Goal: Book appointment/travel/reservation

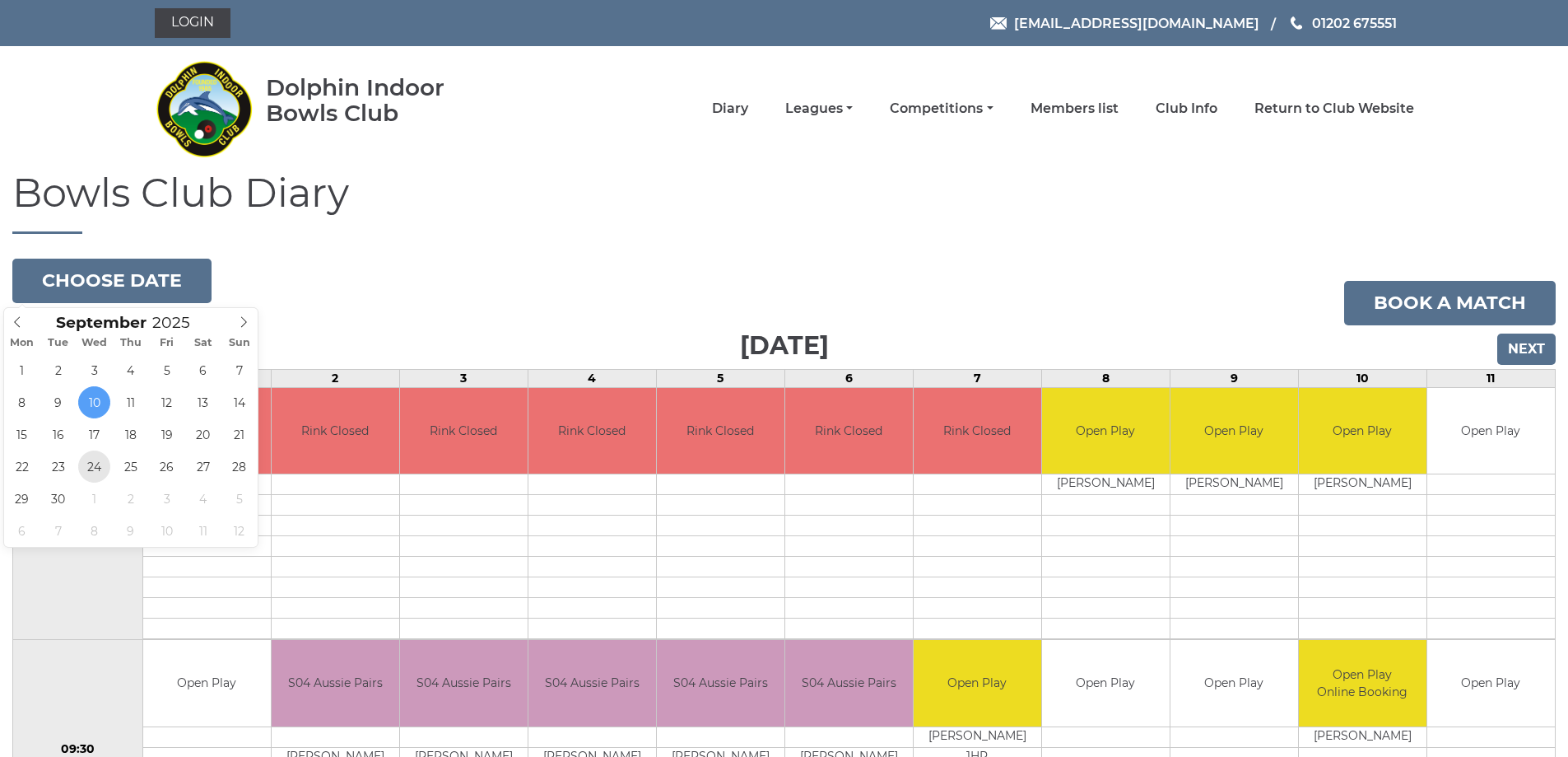
type input "[DATE]"
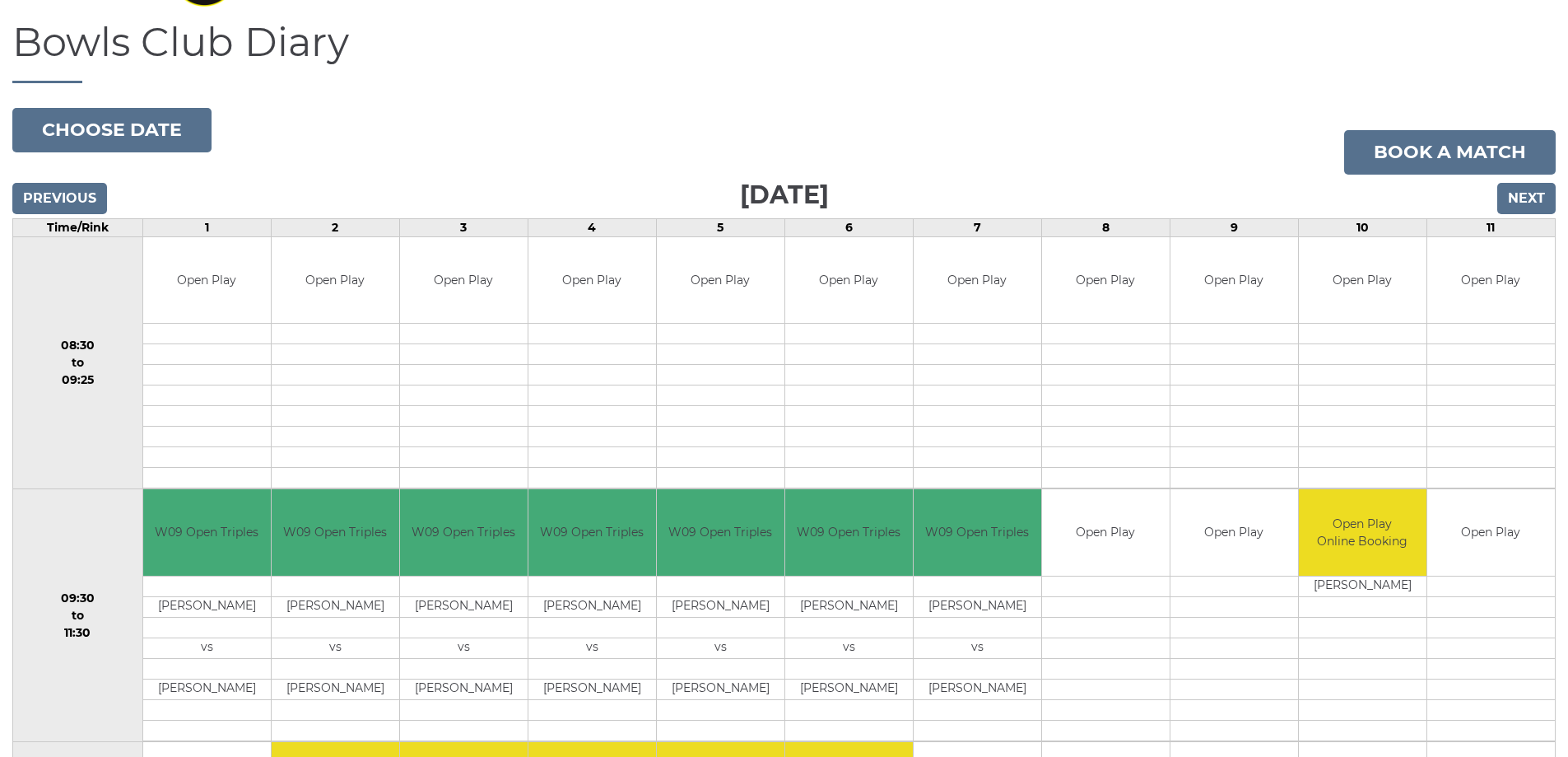
scroll to position [82, 0]
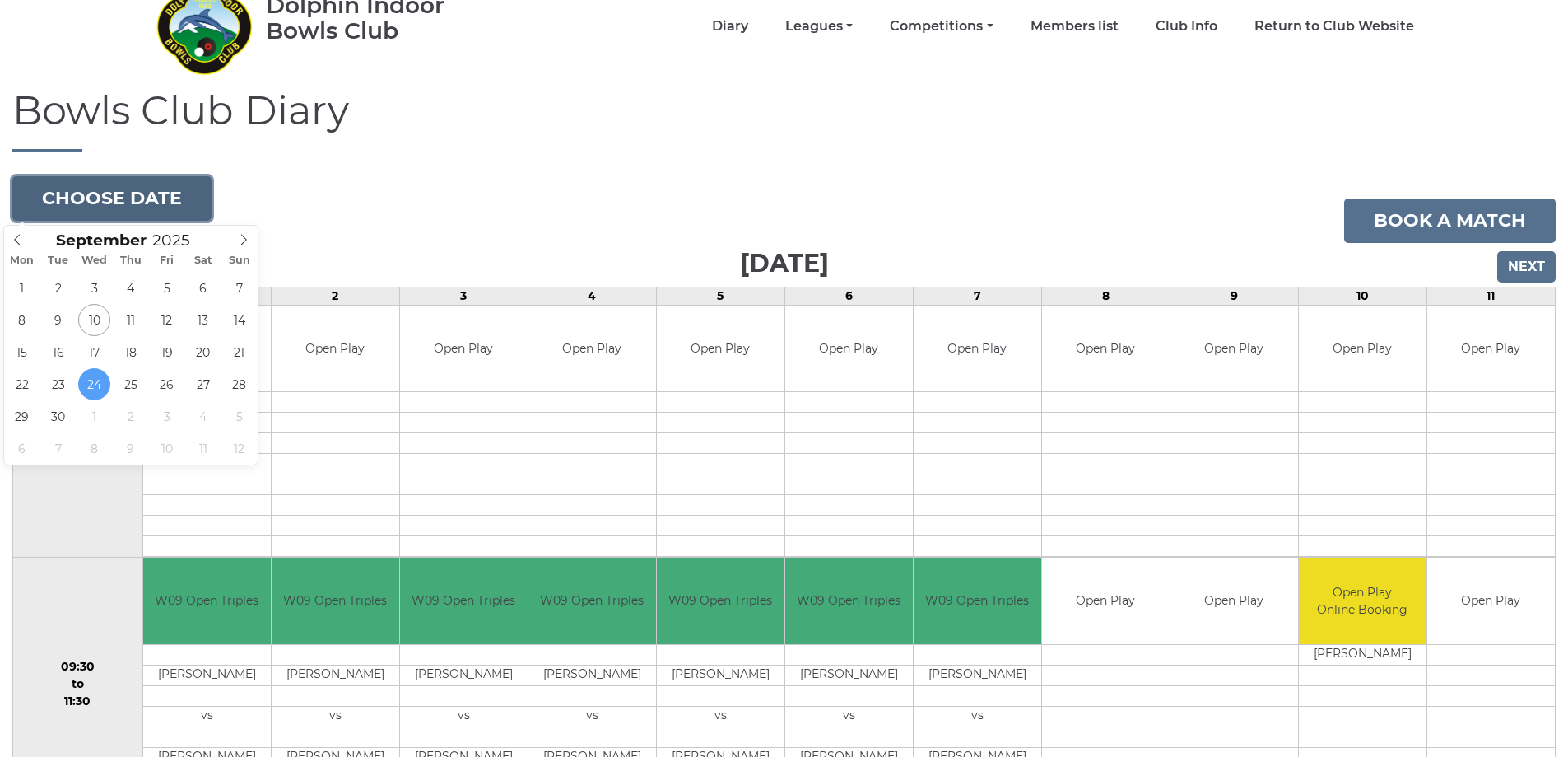
click at [90, 202] on button "Choose date" at bounding box center [112, 198] width 199 height 44
type input "2025-10-01"
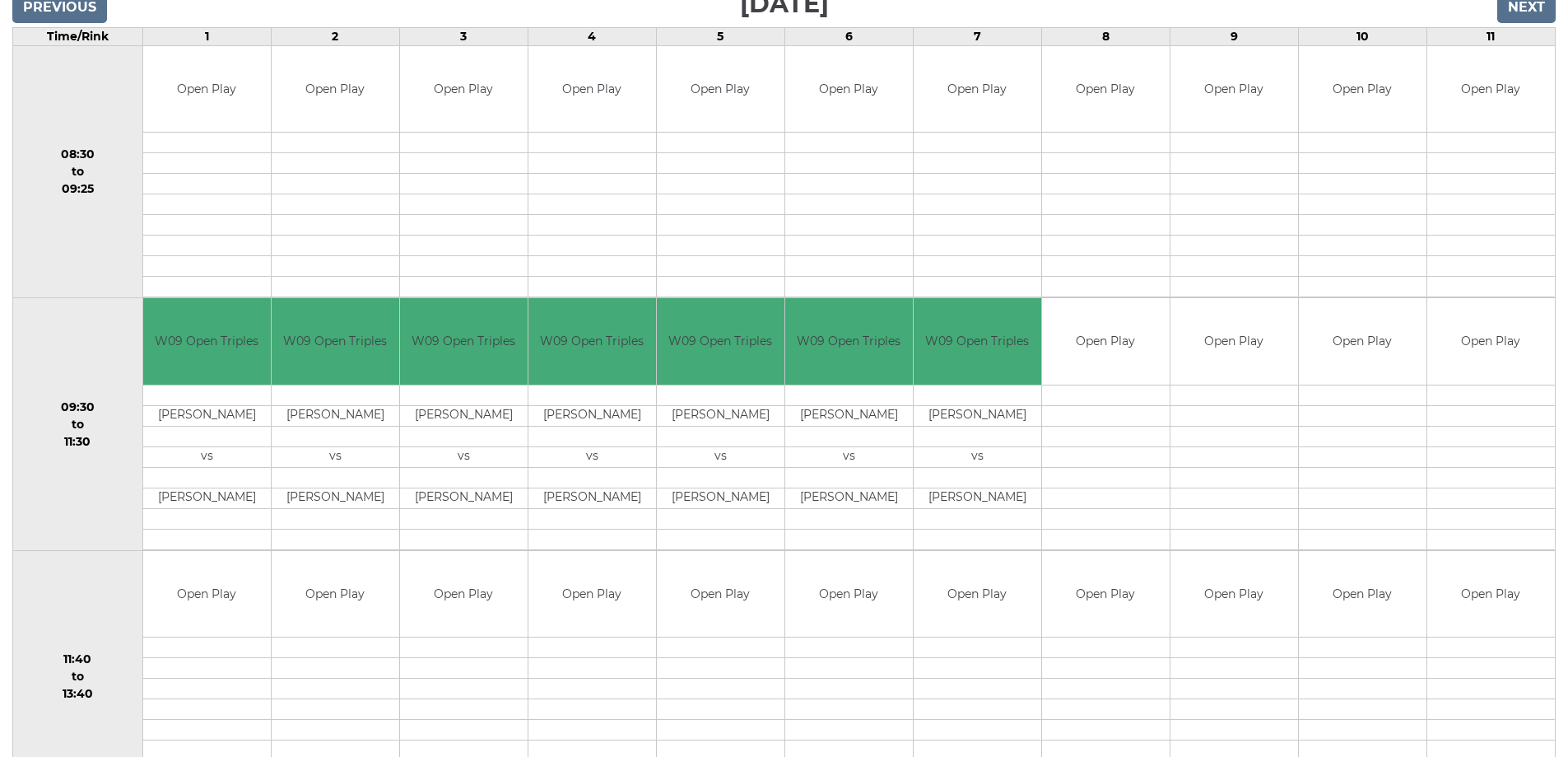
scroll to position [247, 0]
